Goal: Understand process/instructions

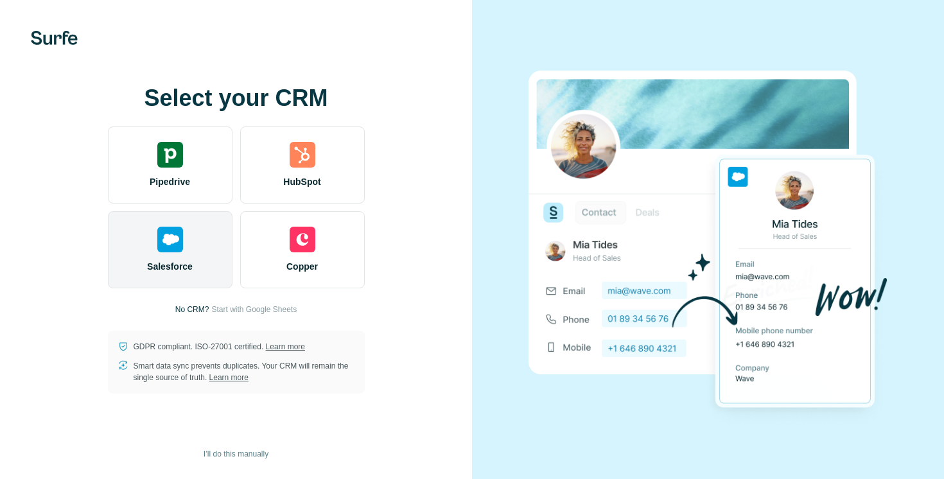
click at [171, 245] on img at bounding box center [170, 240] width 26 height 26
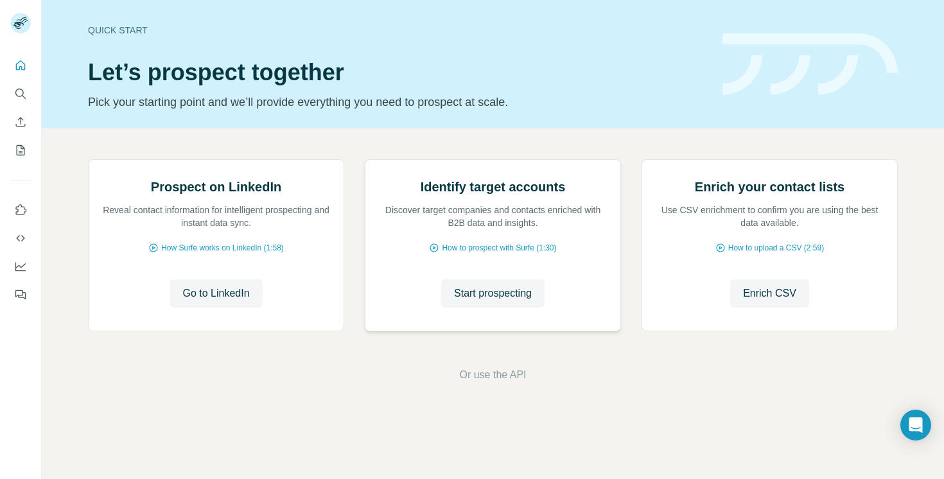
scroll to position [46, 0]
